Goal: Information Seeking & Learning: Learn about a topic

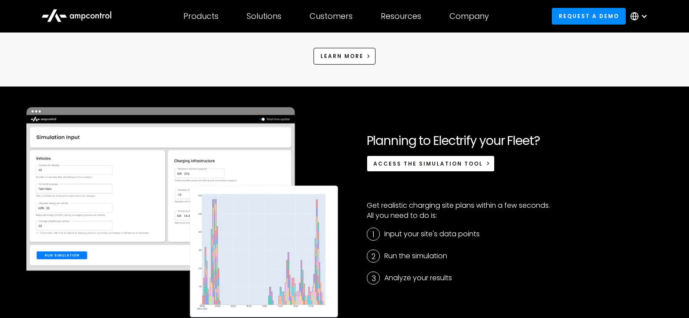
scroll to position [2068, 0]
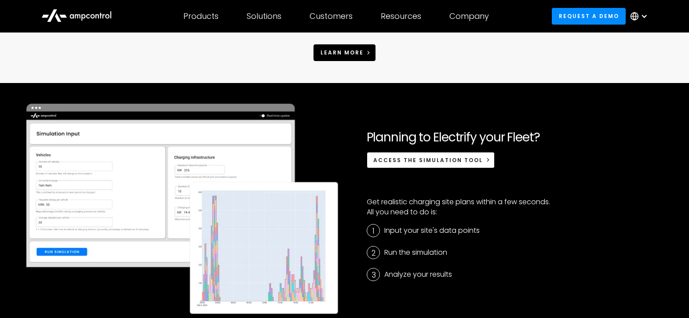
click at [367, 54] on icon at bounding box center [369, 53] width 6 height 6
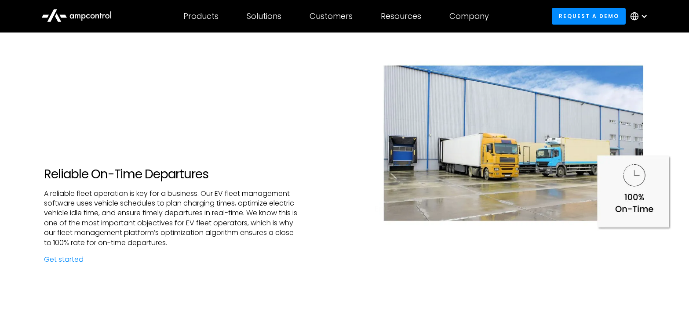
scroll to position [1364, 0]
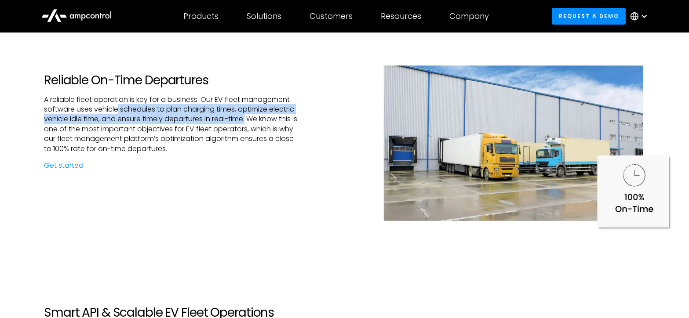
drag, startPoint x: 118, startPoint y: 109, endPoint x: 250, endPoint y: 121, distance: 132.6
click at [250, 121] on p "A reliable fleet operation is key for a business. Our EV fleet management softw…" at bounding box center [172, 124] width 257 height 59
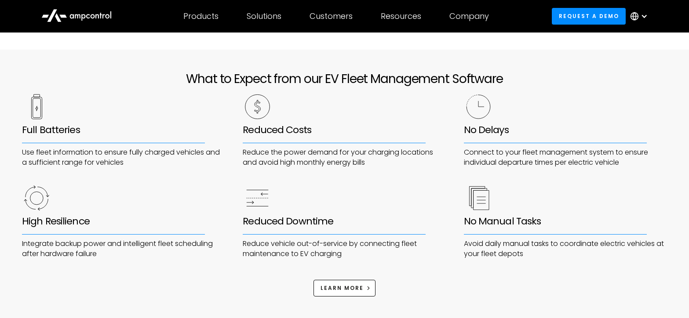
scroll to position [1848, 0]
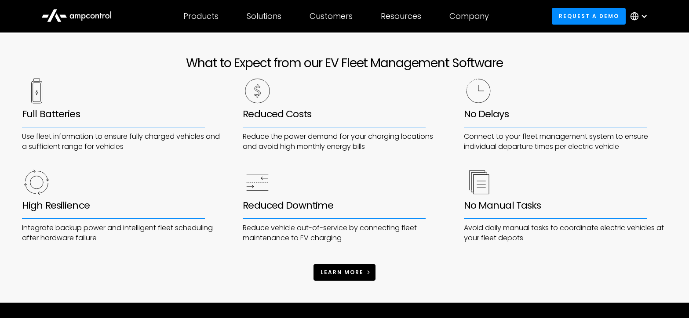
click at [357, 272] on span "learn more" at bounding box center [342, 272] width 43 height 7
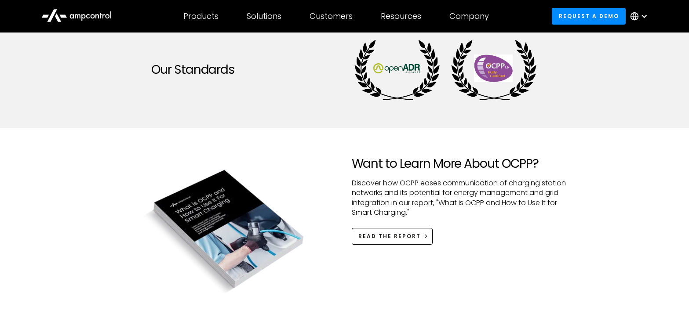
scroll to position [704, 0]
